Goal: Task Accomplishment & Management: Manage account settings

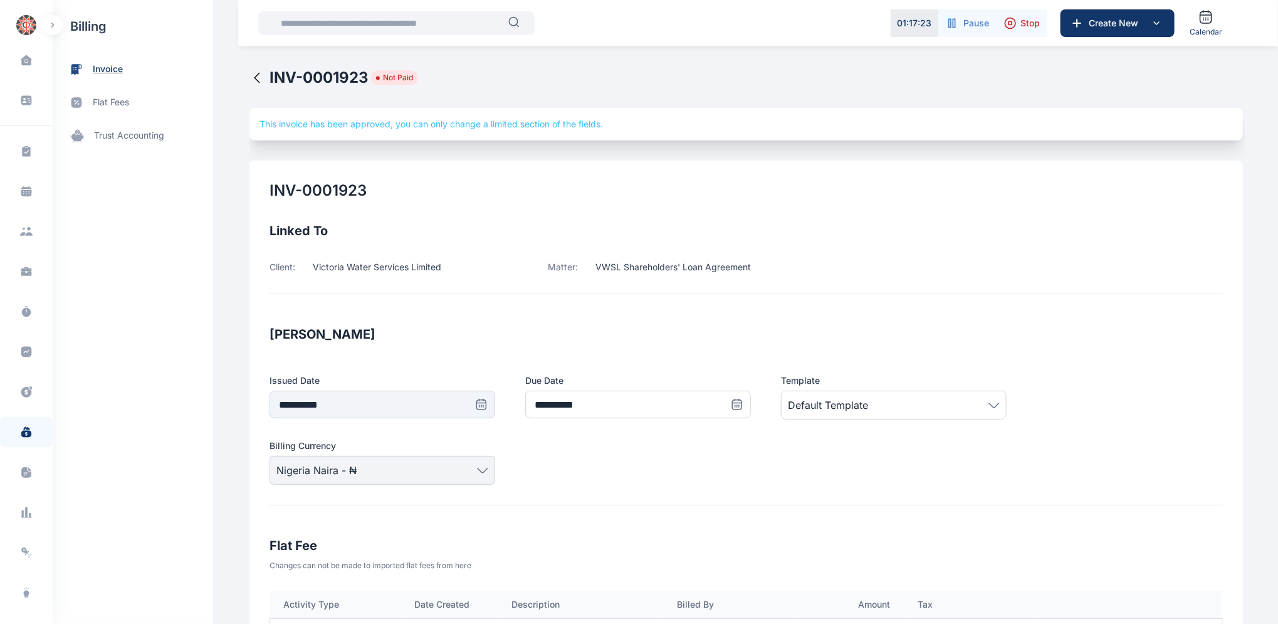
click at [125, 71] on span "invoice" at bounding box center [133, 69] width 160 height 33
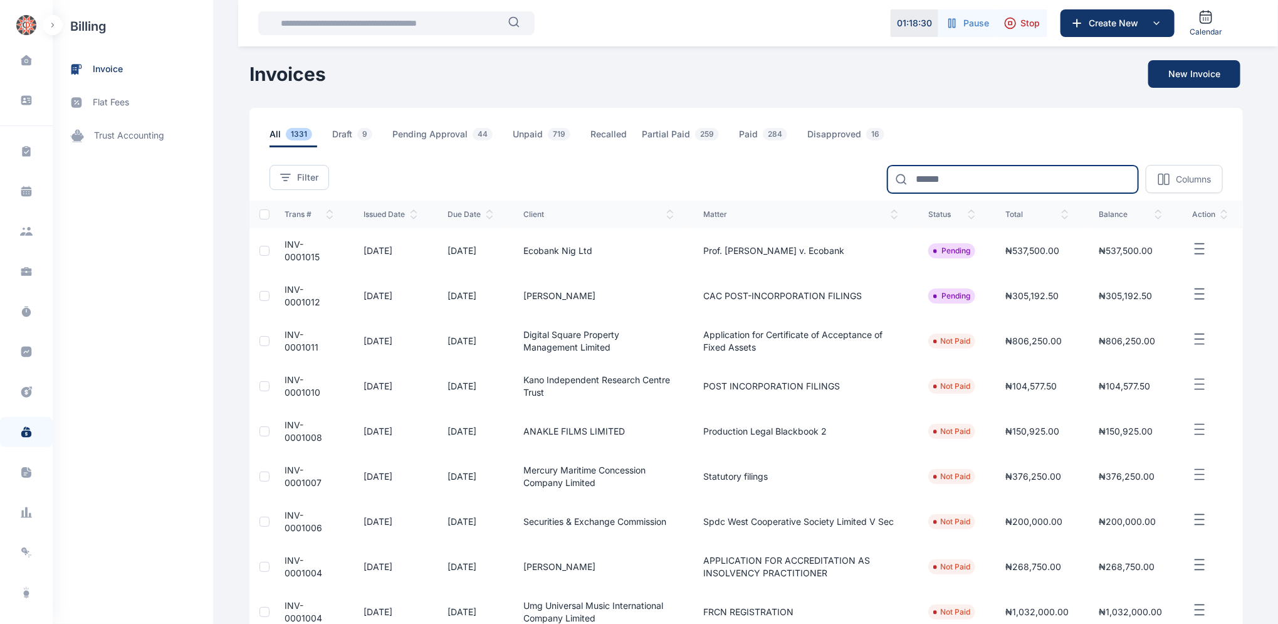
click at [951, 181] on input at bounding box center [1013, 179] width 251 height 28
type input "**********"
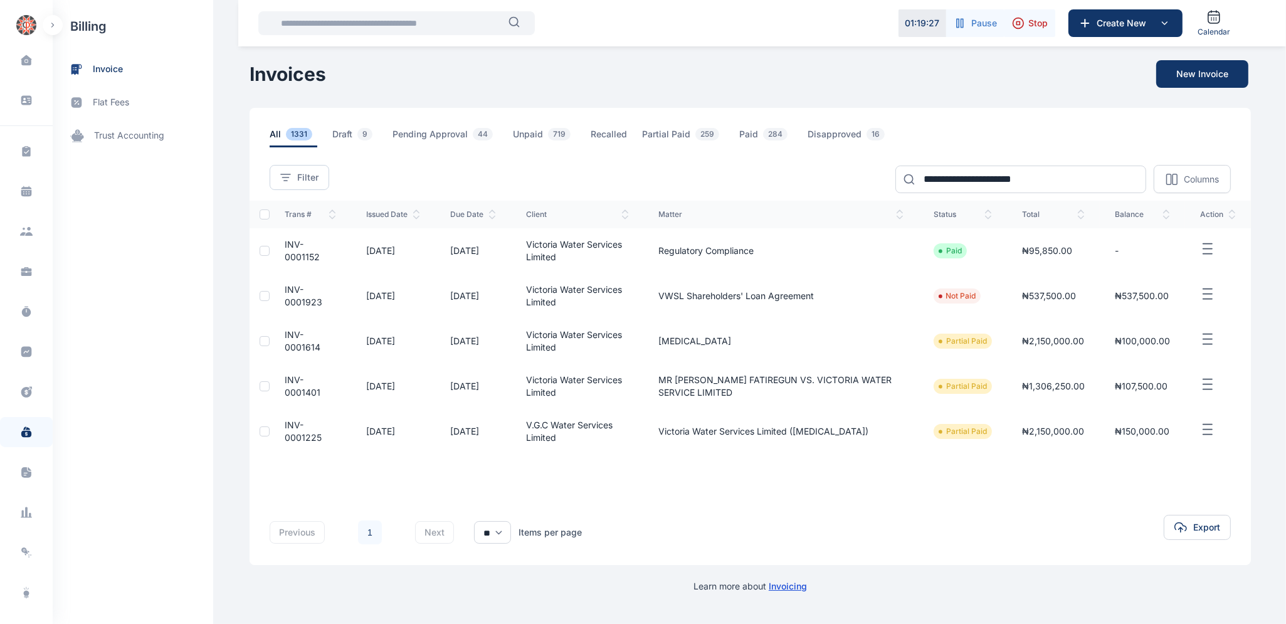
click at [293, 295] on span "INV-0001923" at bounding box center [304, 295] width 38 height 23
click at [293, 294] on span "INV-0001923" at bounding box center [304, 295] width 38 height 23
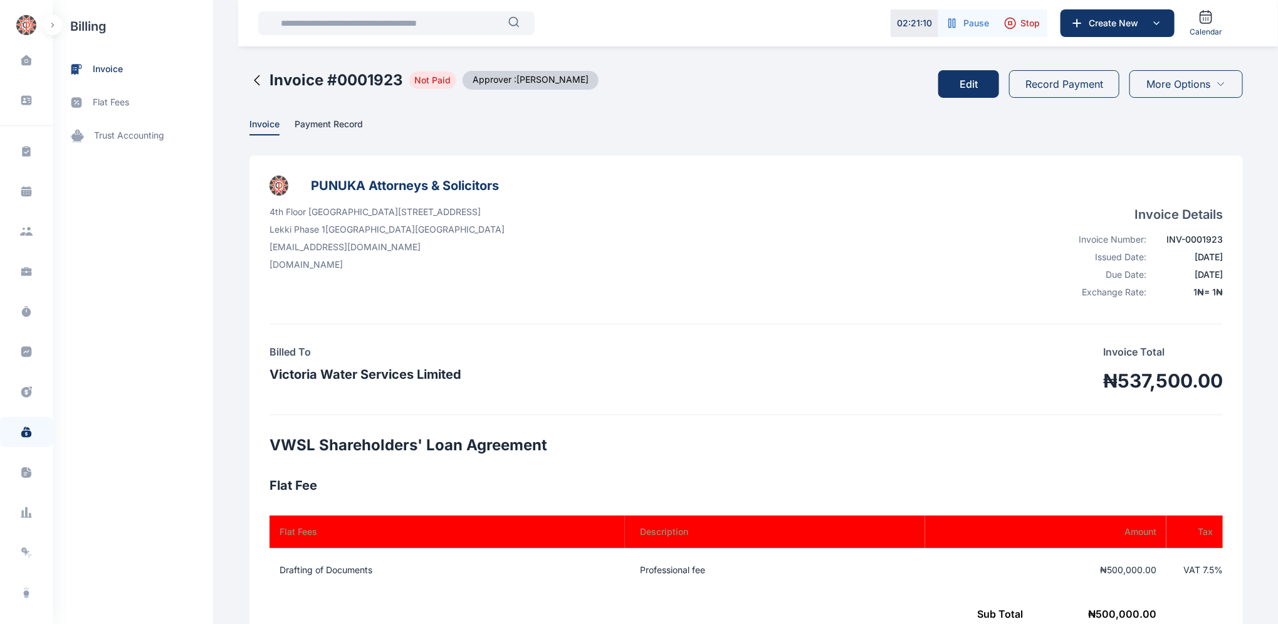
click at [251, 81] on icon at bounding box center [256, 80] width 15 height 15
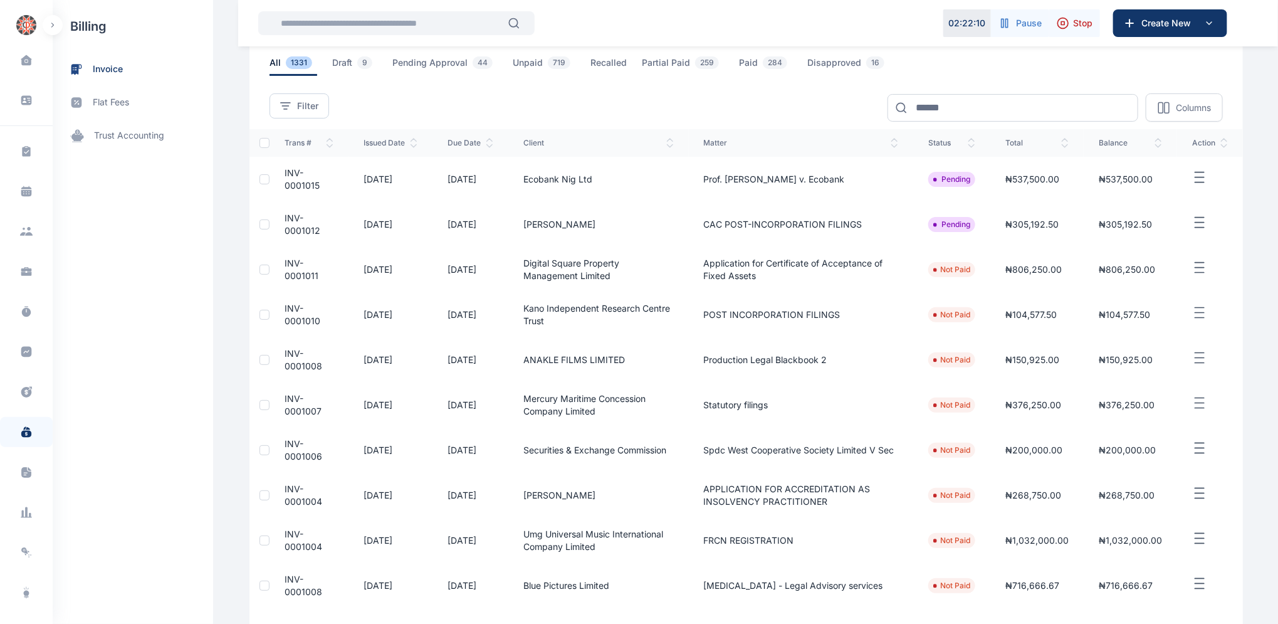
scroll to position [68, 0]
click at [291, 501] on span "INV-0001004" at bounding box center [304, 497] width 38 height 23
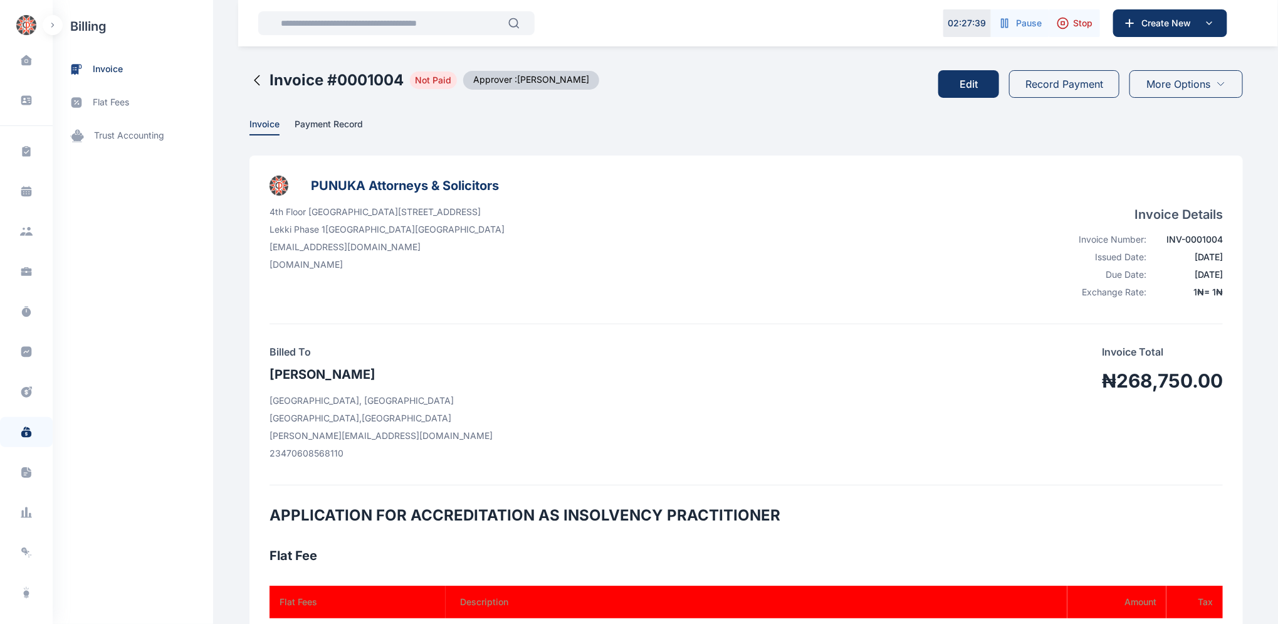
click at [976, 85] on button "Edit" at bounding box center [968, 84] width 61 height 28
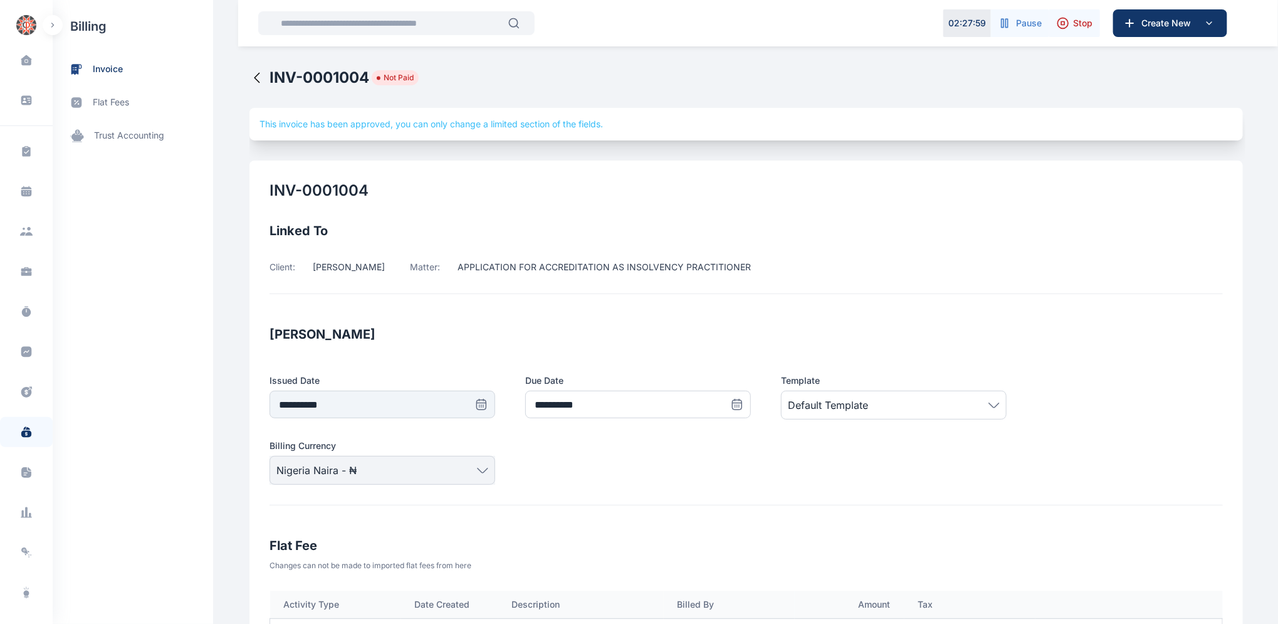
click at [249, 80] on icon at bounding box center [256, 77] width 15 height 15
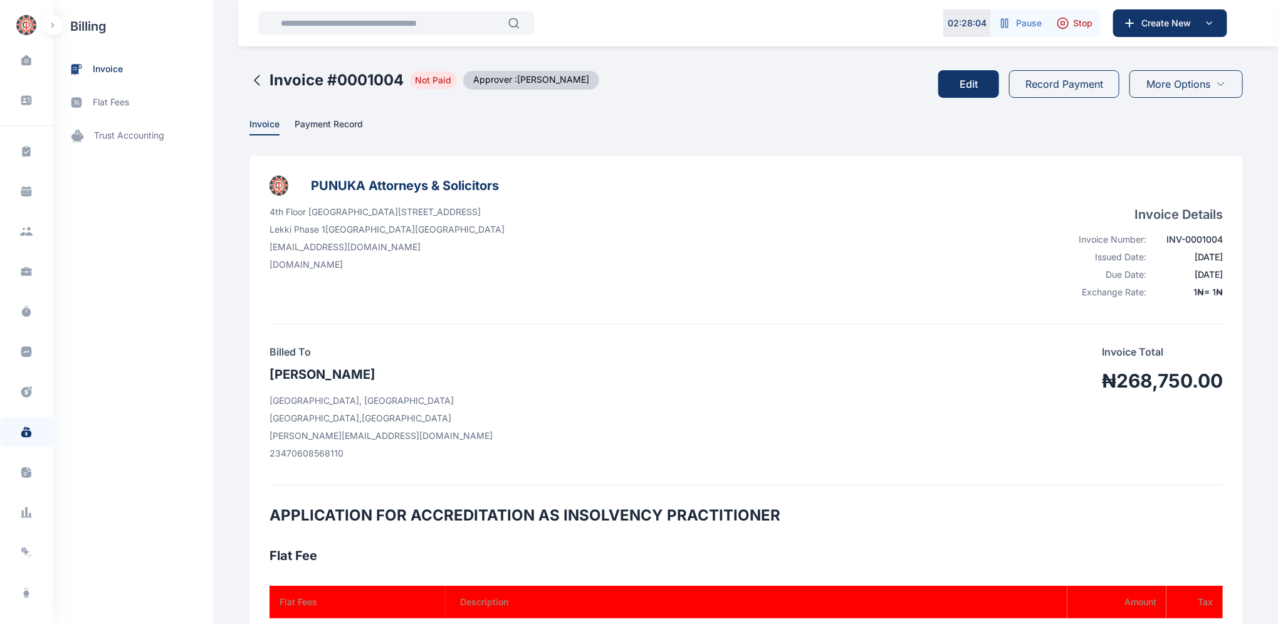
click at [249, 79] on icon at bounding box center [256, 80] width 15 height 15
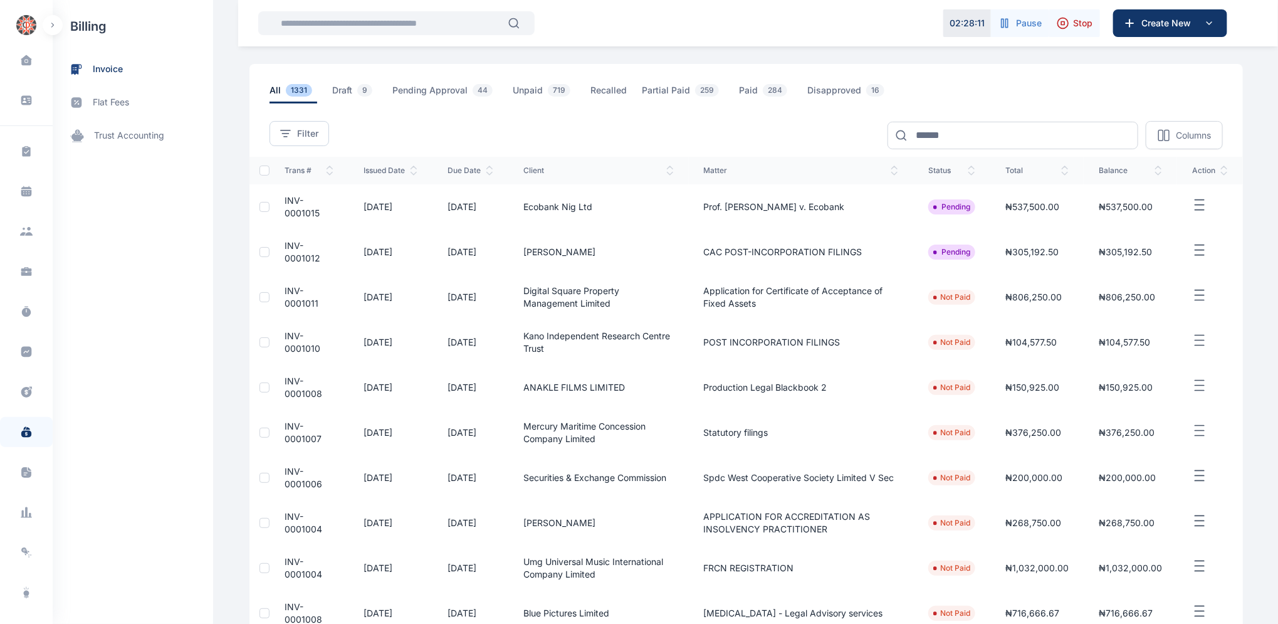
scroll to position [45, 0]
click at [285, 472] on span "INV-0001006" at bounding box center [304, 476] width 38 height 23
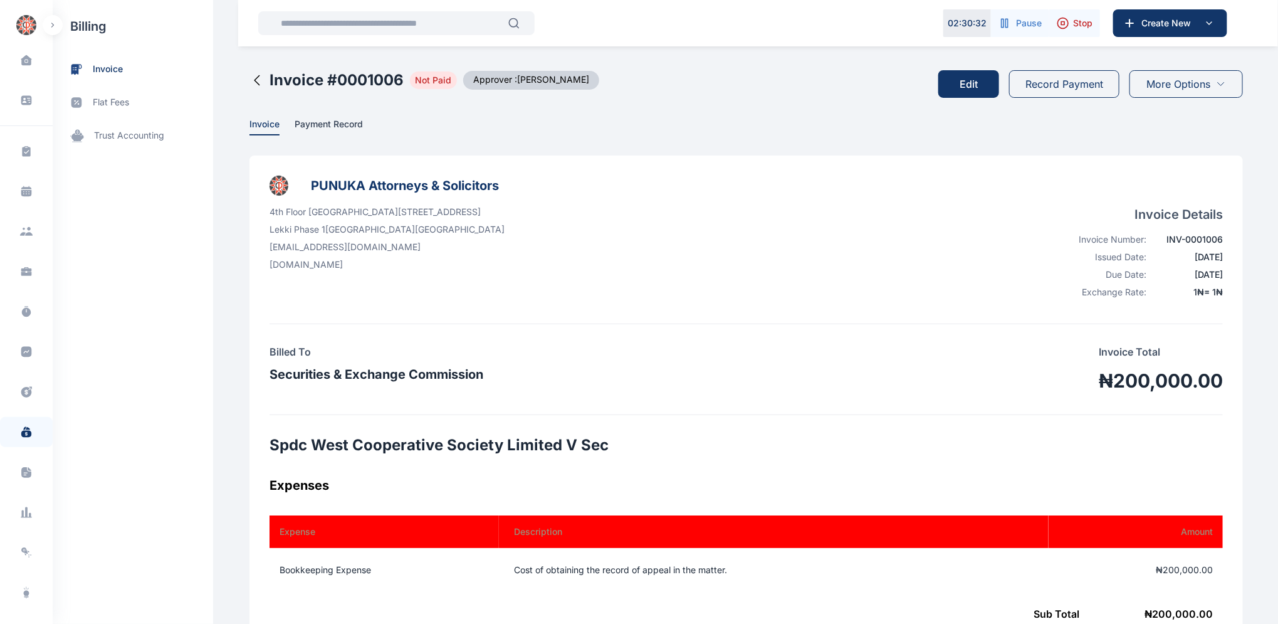
click at [977, 83] on button "Edit" at bounding box center [968, 84] width 61 height 28
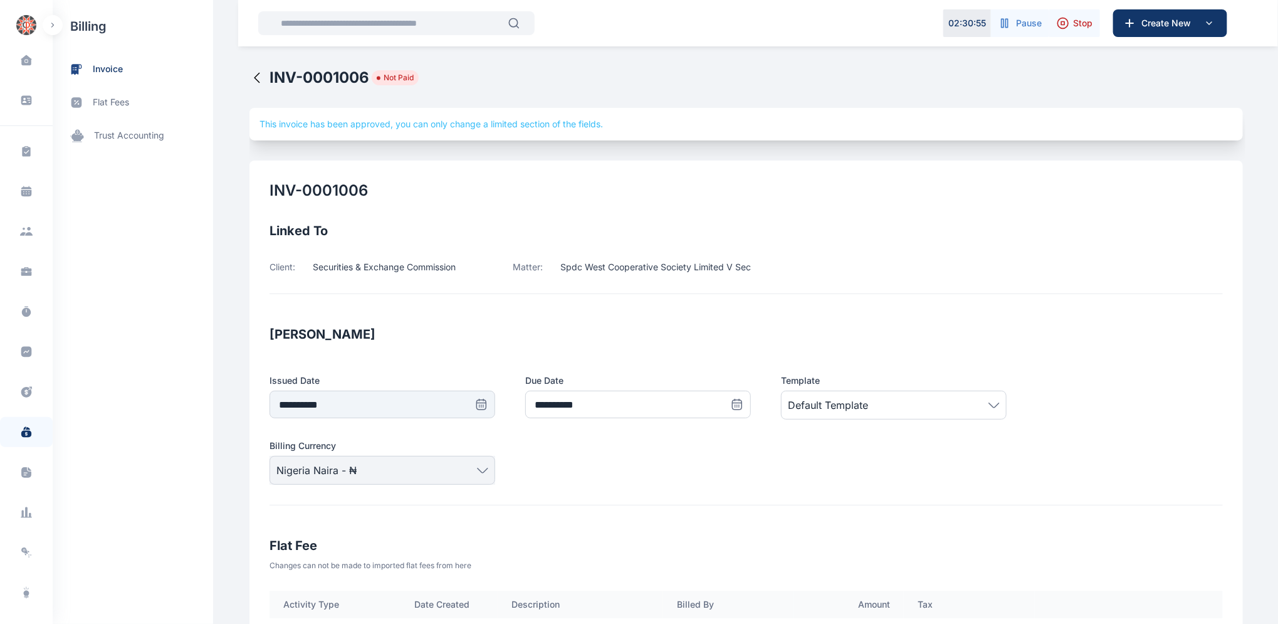
click at [249, 73] on icon at bounding box center [256, 77] width 15 height 15
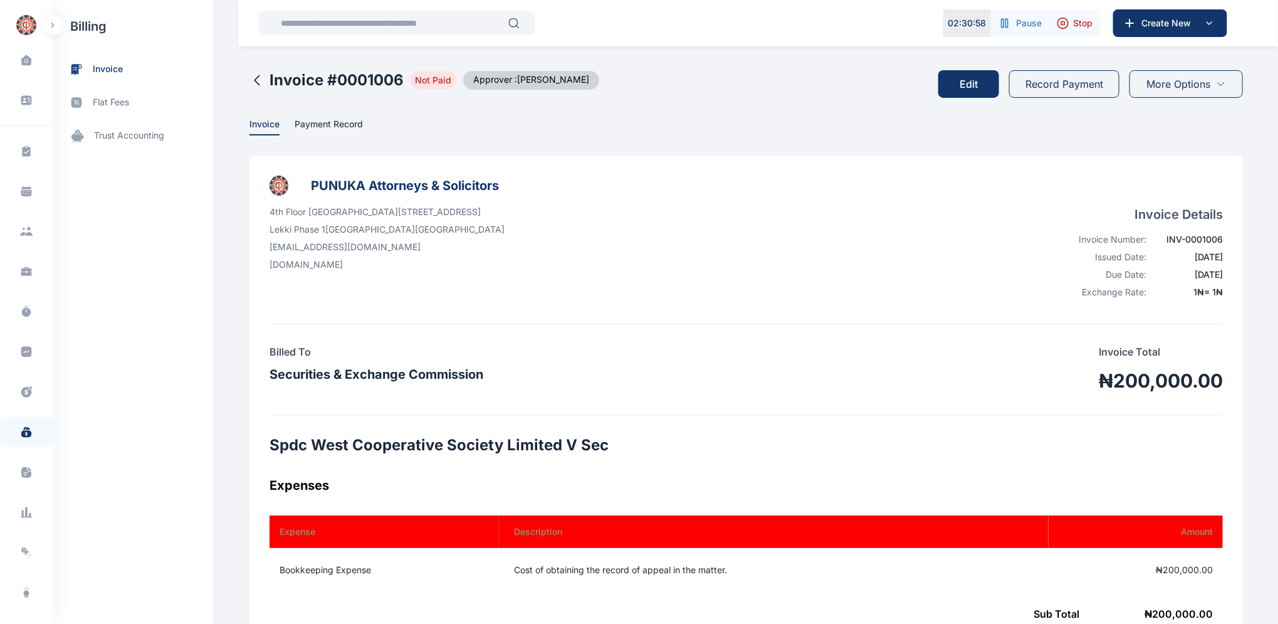
click at [249, 79] on icon at bounding box center [256, 80] width 15 height 15
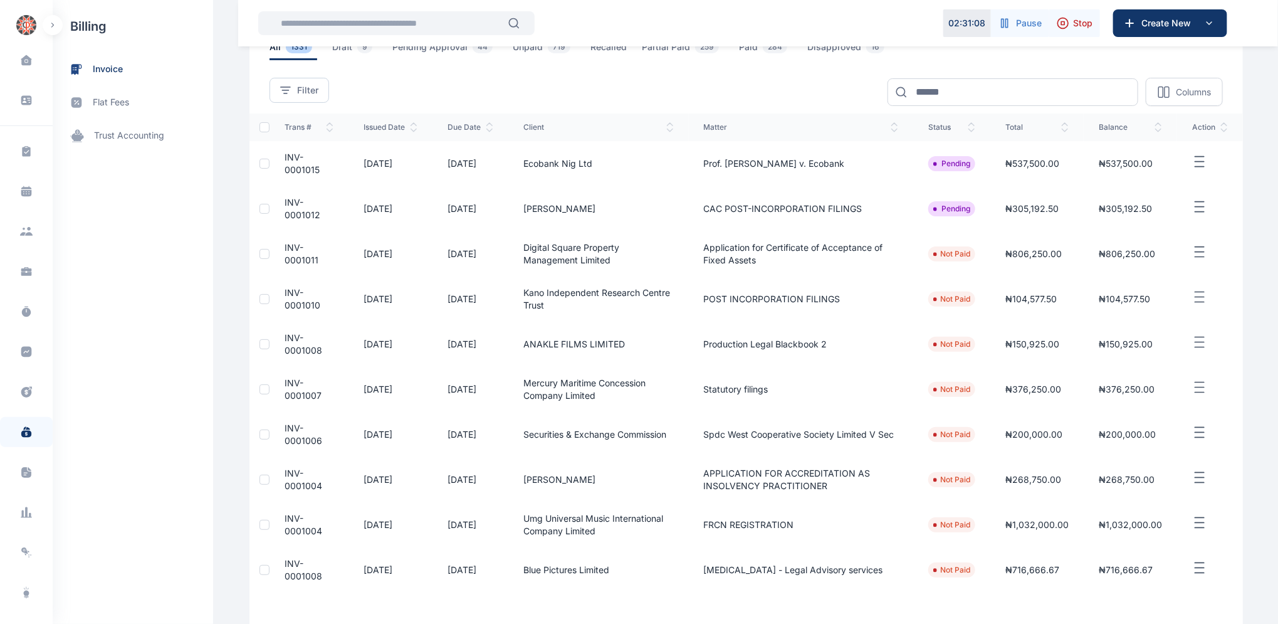
scroll to position [88, 0]
click at [370, 393] on td "[DATE]" at bounding box center [390, 387] width 84 height 45
click at [372, 393] on td "[DATE]" at bounding box center [390, 387] width 84 height 45
click at [389, 403] on td "[DATE]" at bounding box center [390, 387] width 84 height 45
click at [289, 385] on span "INV-0001007" at bounding box center [303, 387] width 37 height 23
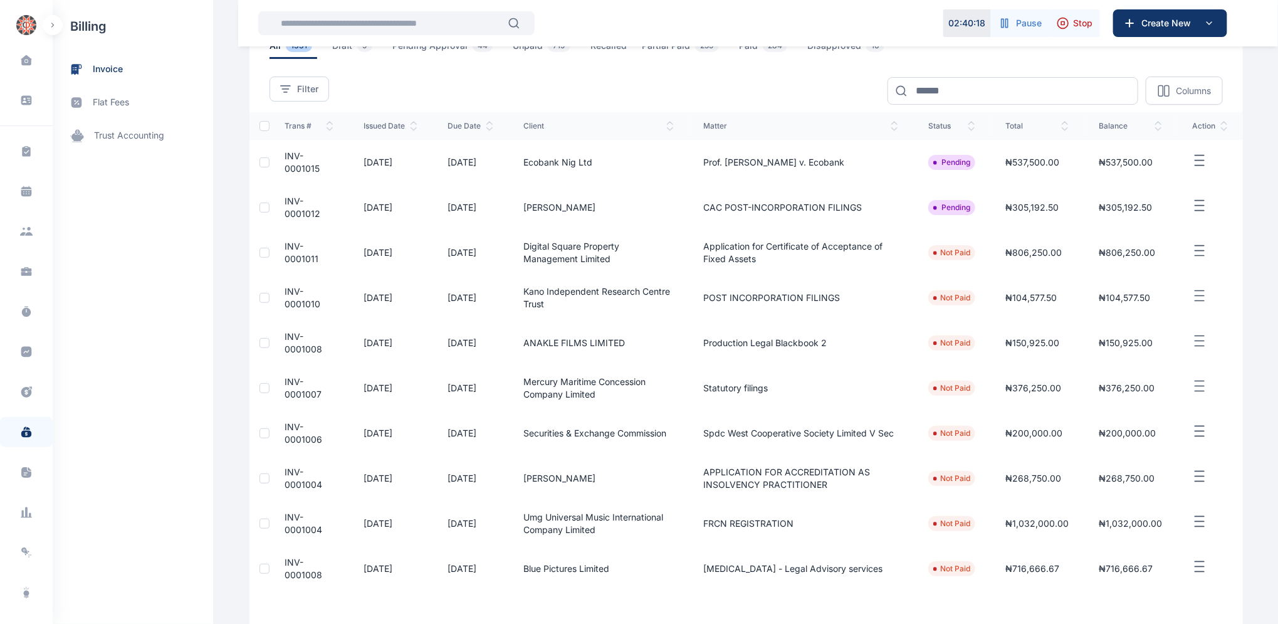
click at [289, 385] on span "INV-0001007" at bounding box center [303, 387] width 37 height 23
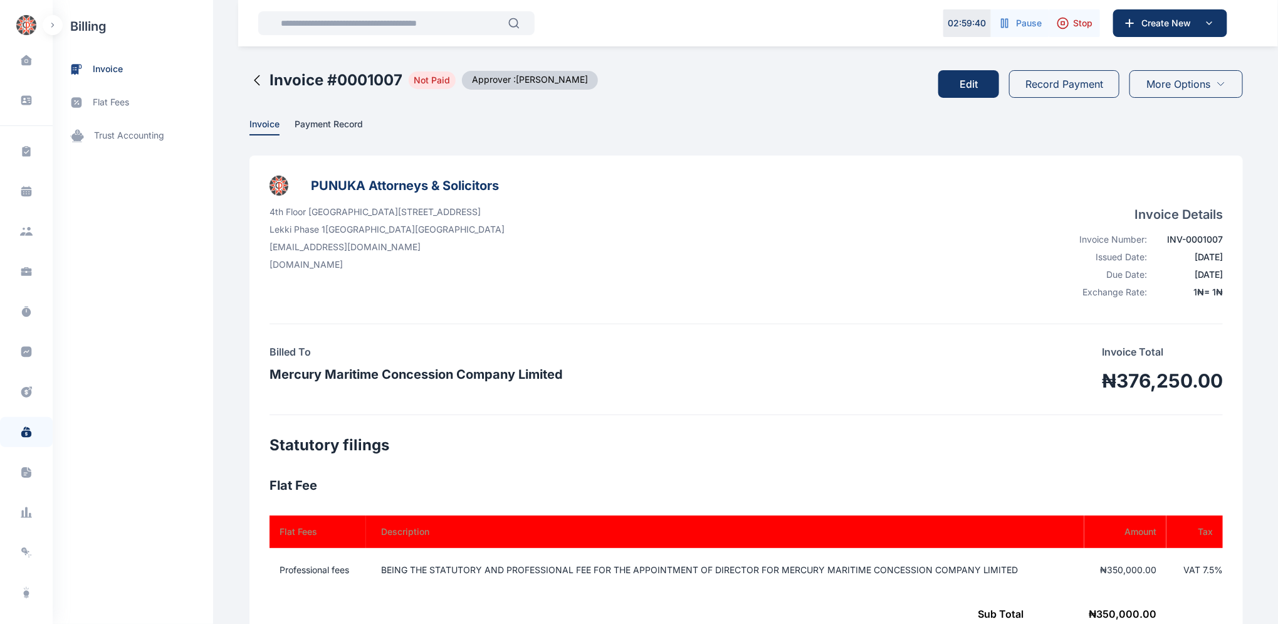
click at [967, 81] on button "Edit" at bounding box center [968, 84] width 61 height 28
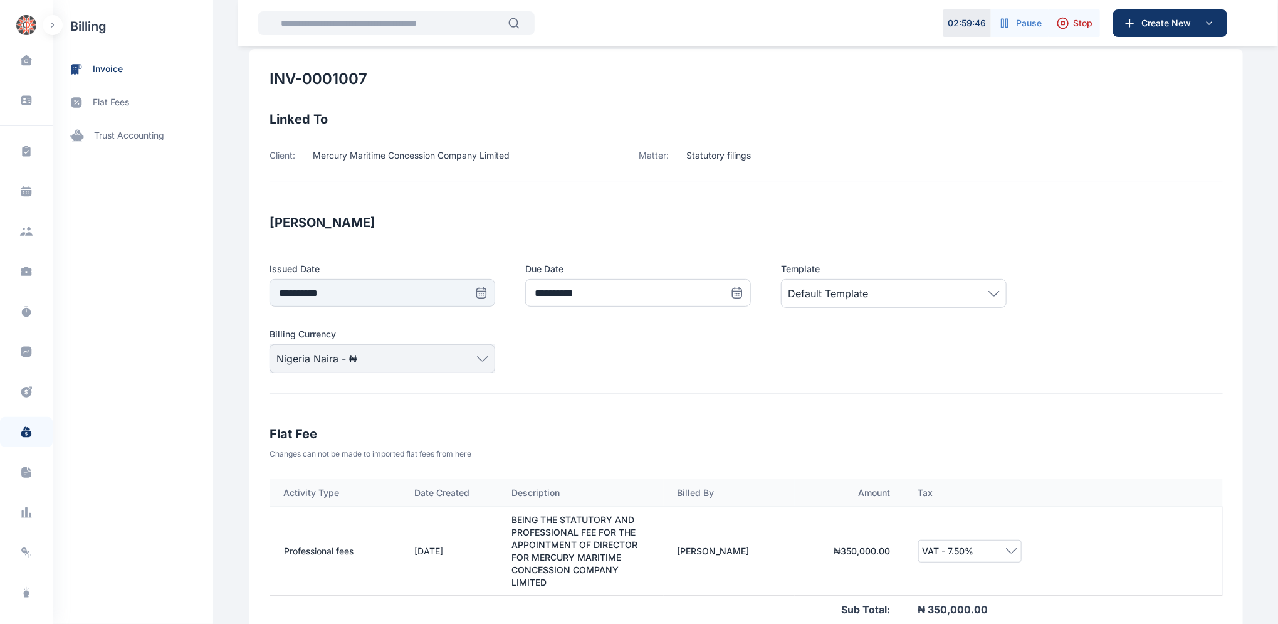
scroll to position [122, 0]
